Goal: Find contact information: Obtain details needed to contact an individual or organization

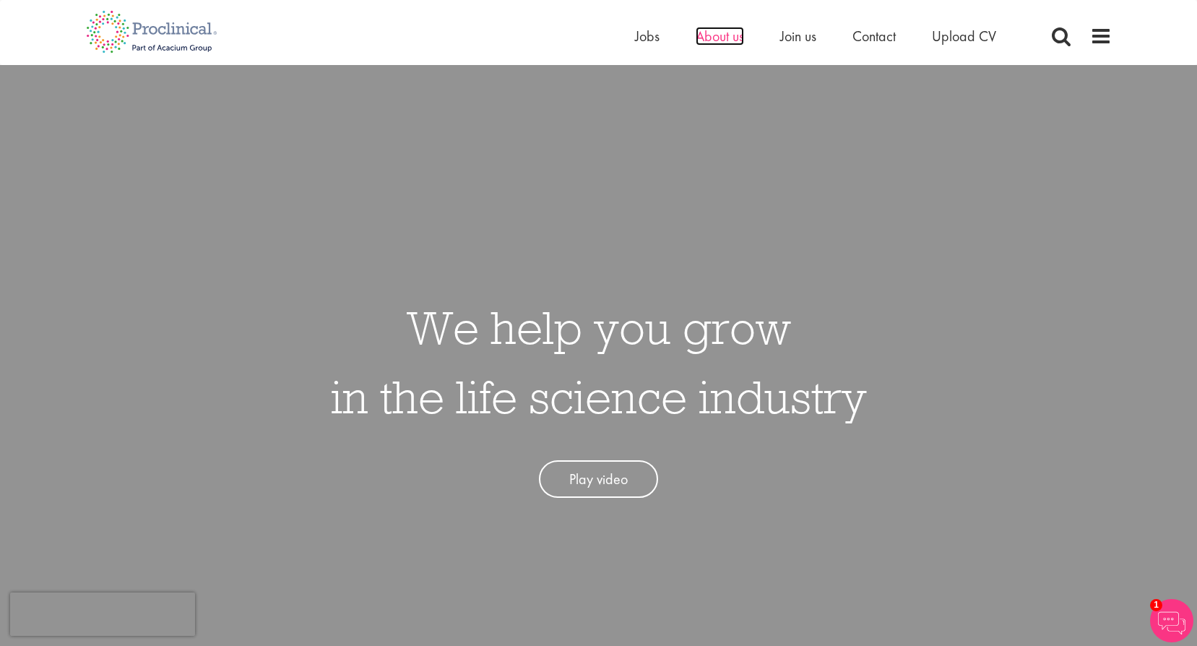
click at [731, 36] on span "About us" at bounding box center [720, 36] width 48 height 19
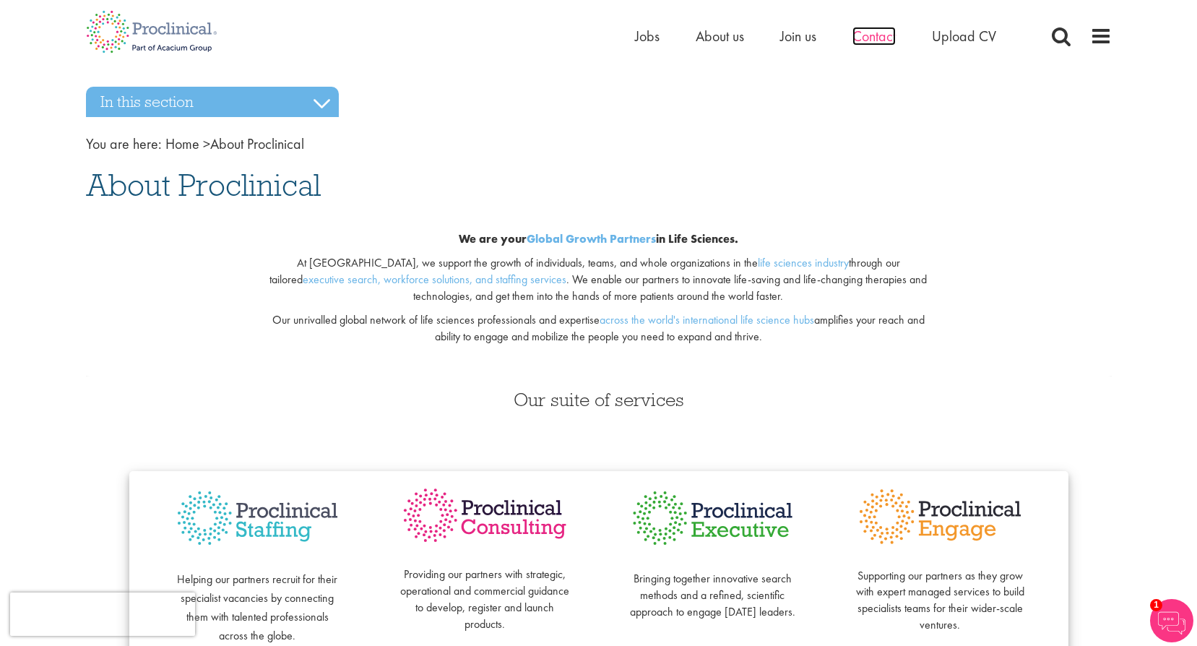
click at [882, 40] on span "Contact" at bounding box center [873, 36] width 43 height 19
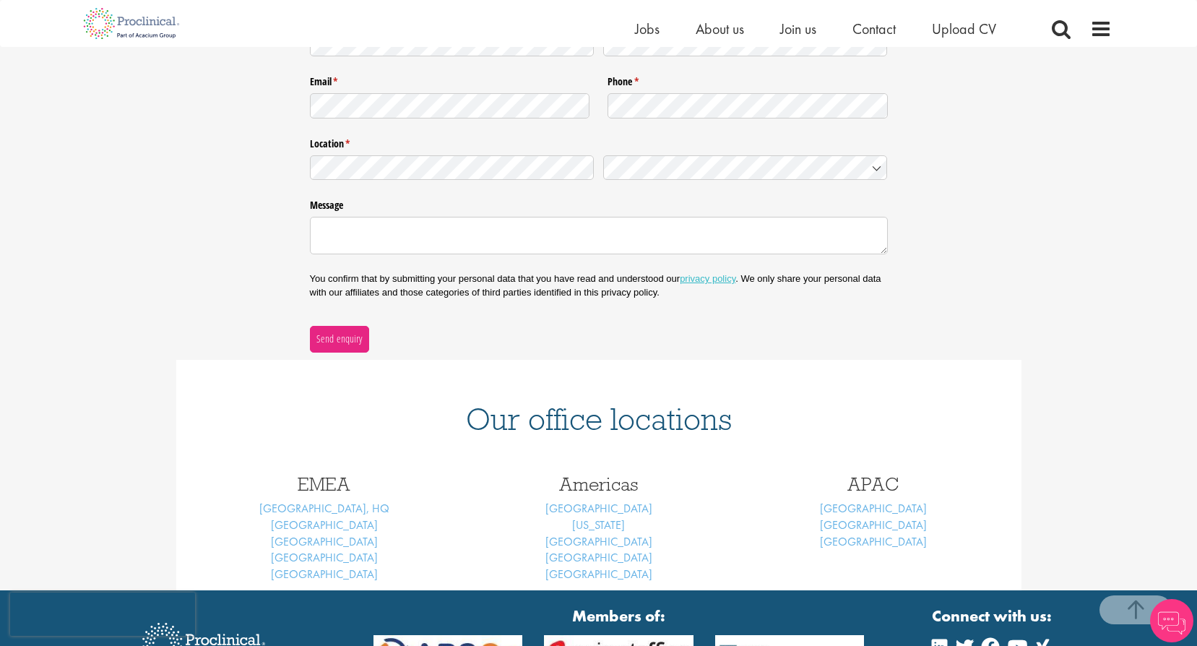
scroll to position [441, 0]
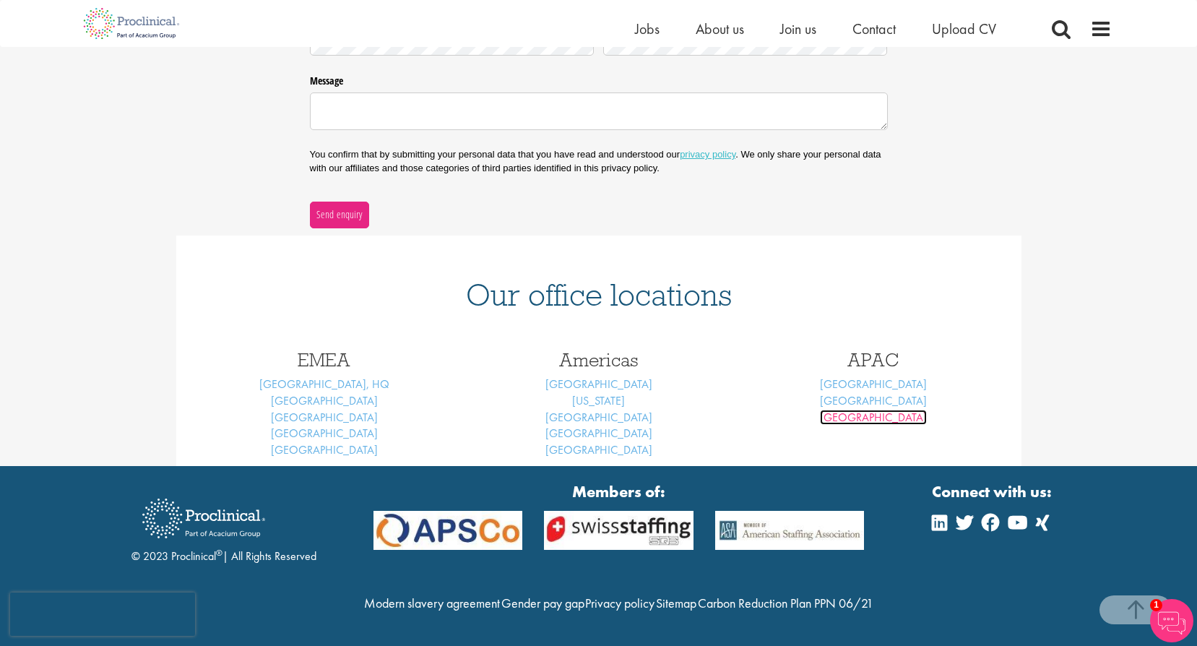
click at [864, 410] on link "[GEOGRAPHIC_DATA]" at bounding box center [873, 417] width 107 height 15
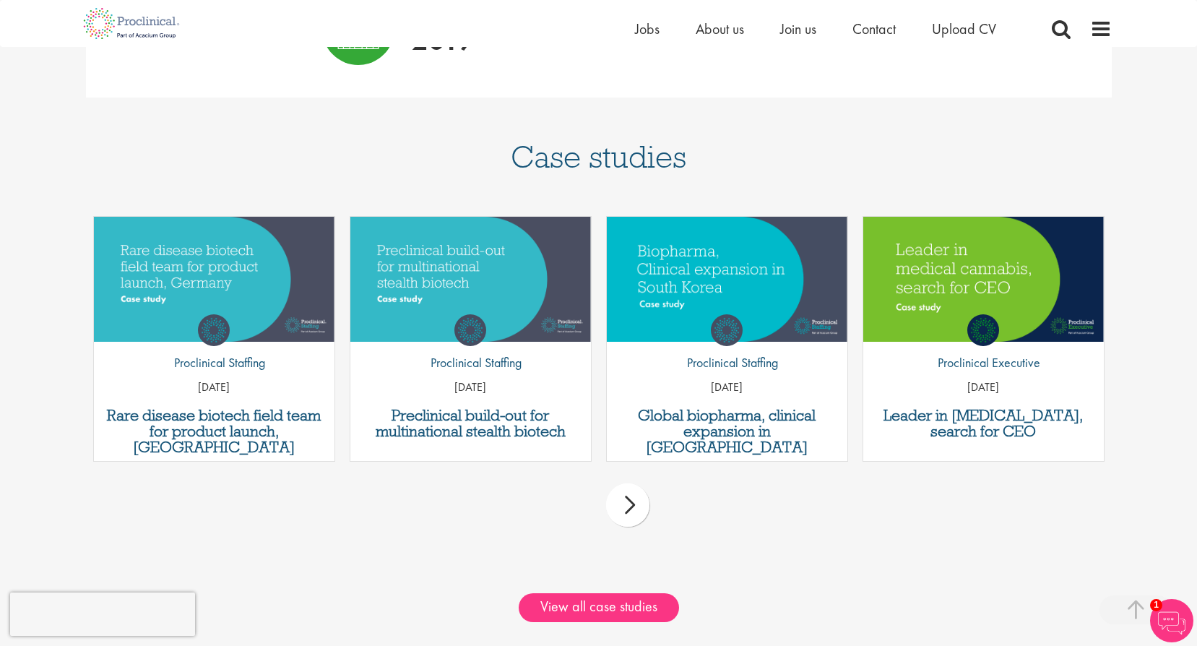
scroll to position [1168, 0]
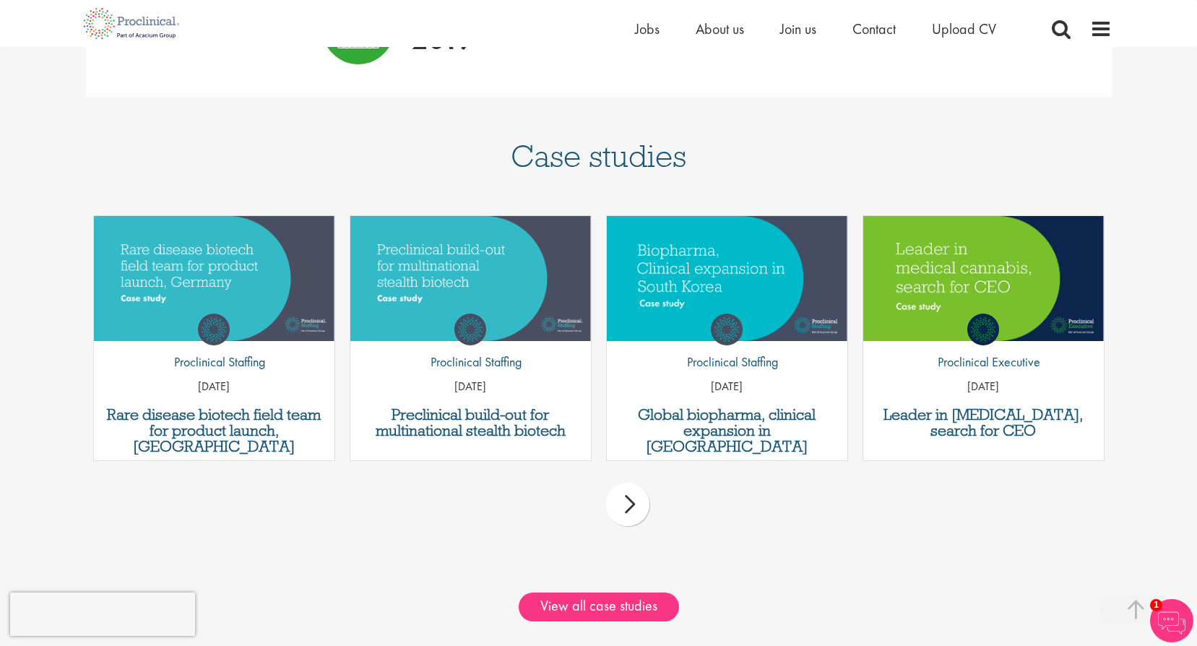
click at [636, 483] on div "next" at bounding box center [627, 504] width 43 height 43
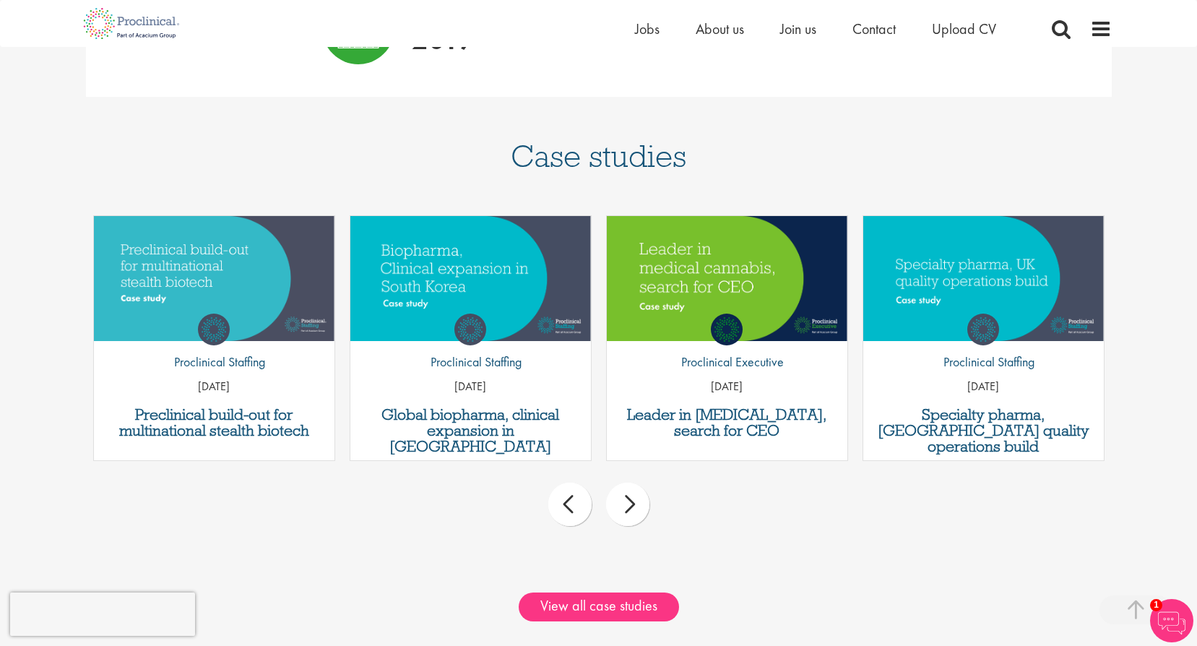
click at [636, 483] on div "next" at bounding box center [627, 504] width 43 height 43
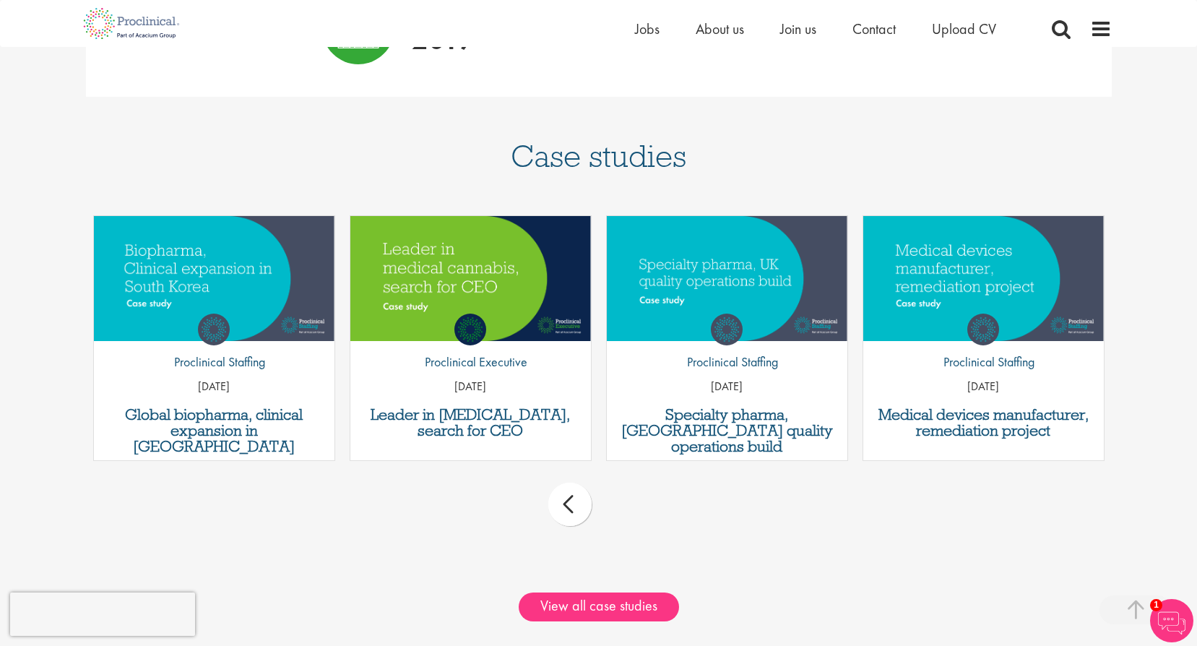
click at [636, 475] on div "prev next" at bounding box center [599, 506] width 1026 height 63
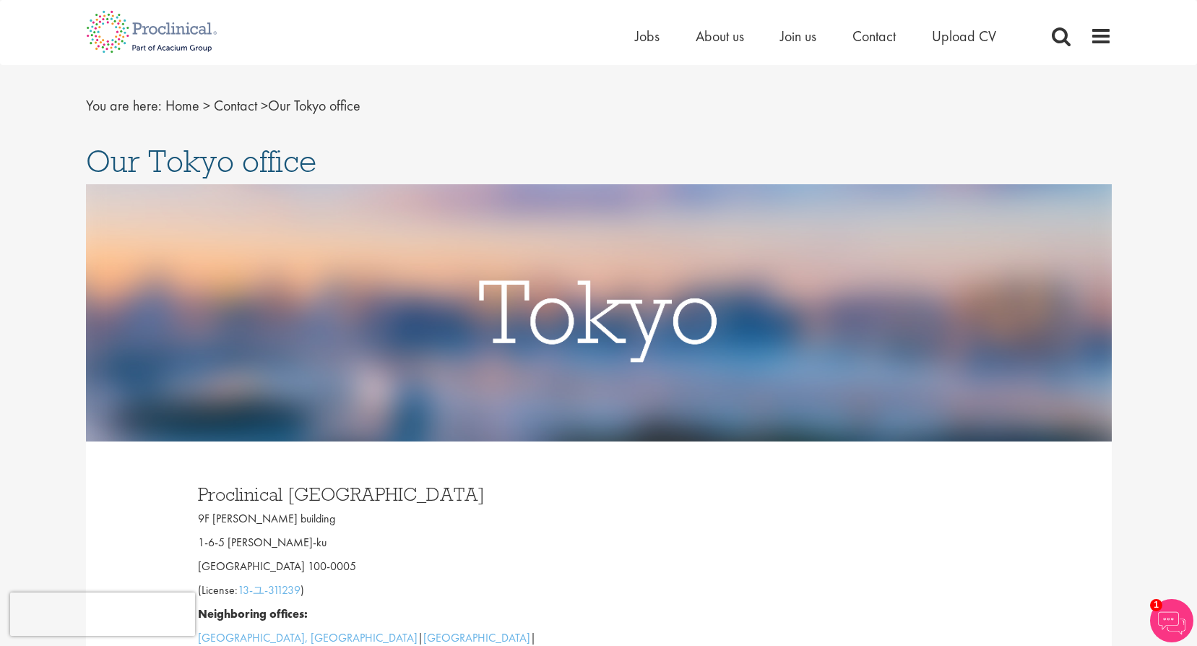
scroll to position [0, 0]
